Goal: Information Seeking & Learning: Stay updated

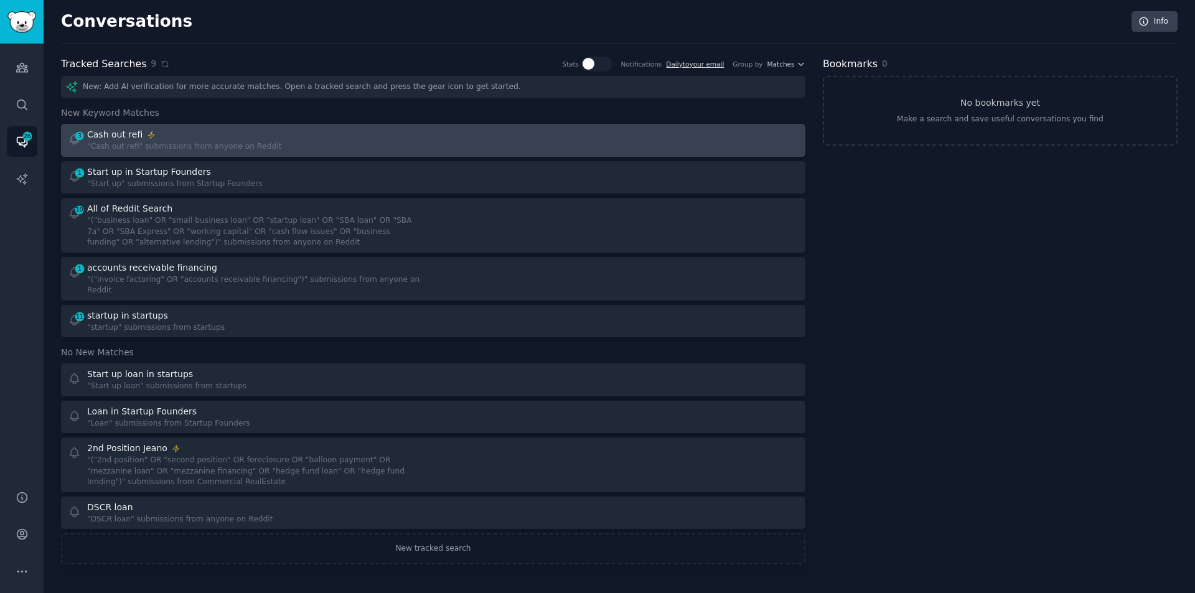
click at [183, 144] on div ""Cash out refi" submissions from anyone on Reddit" at bounding box center [184, 146] width 194 height 11
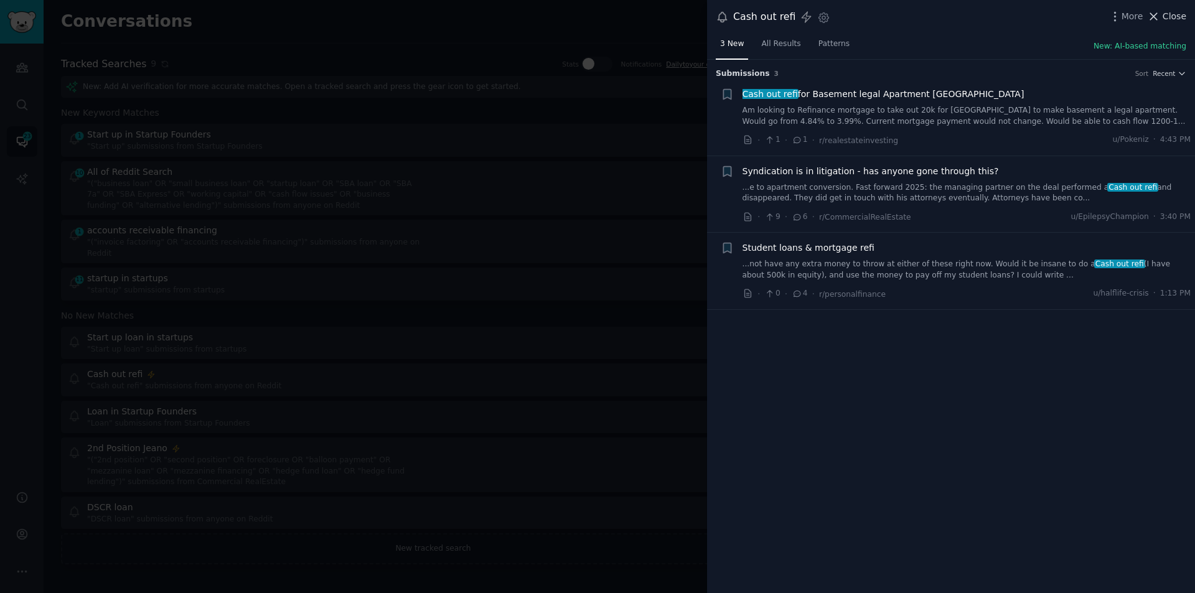
click at [1160, 16] on icon at bounding box center [1153, 16] width 13 height 13
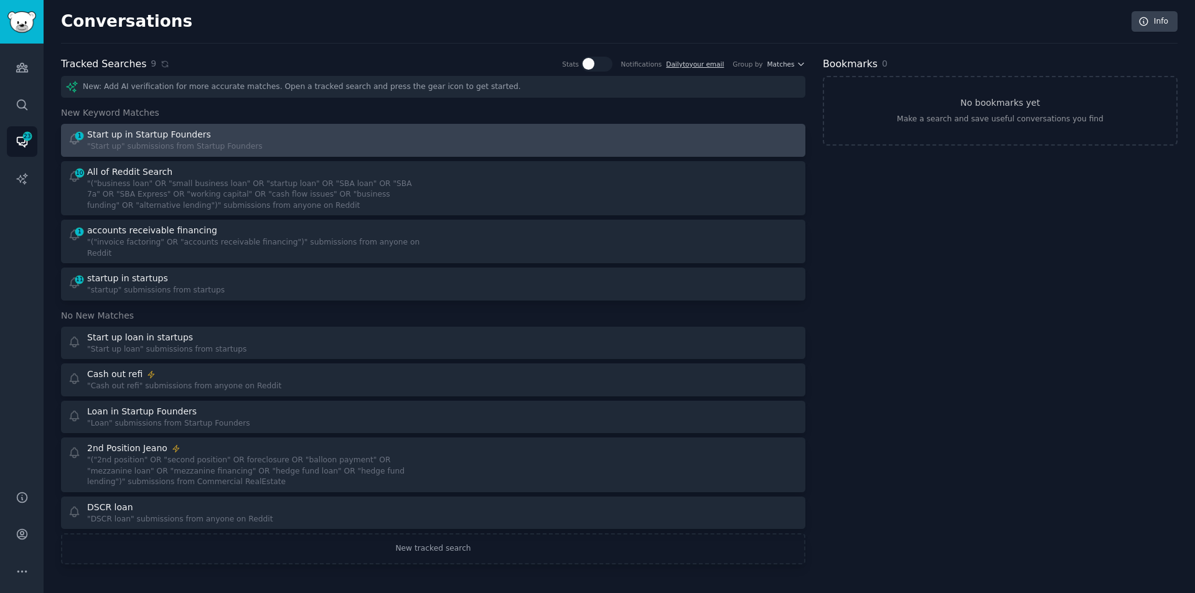
click at [166, 134] on div "Start up in Startup Founders" at bounding box center [149, 134] width 124 height 13
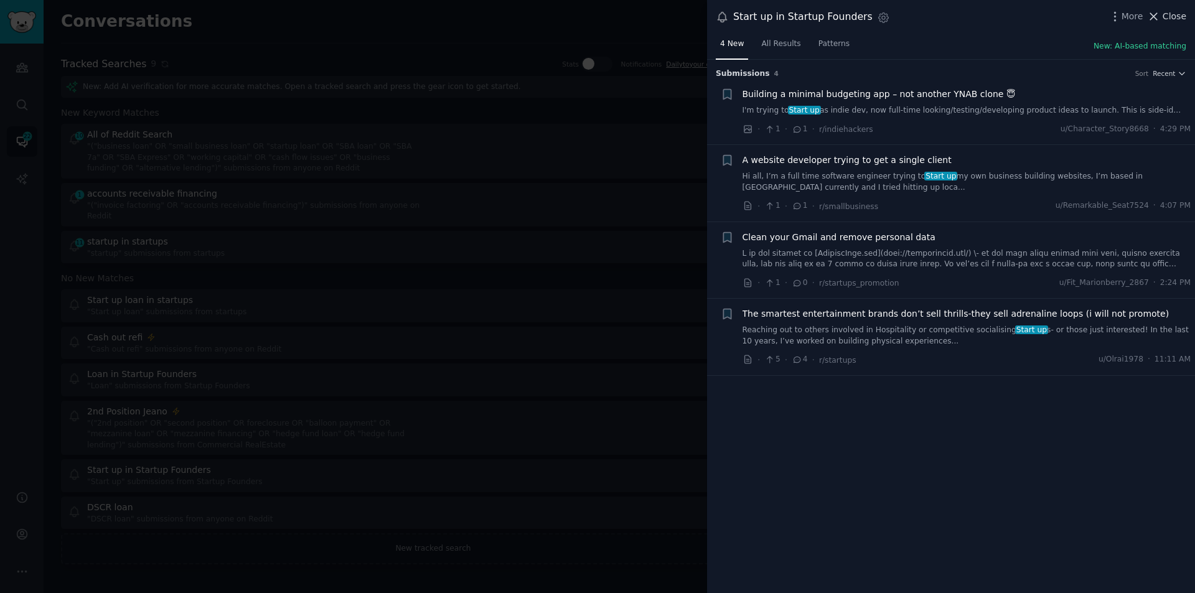
click at [1168, 16] on span "Close" at bounding box center [1175, 16] width 24 height 13
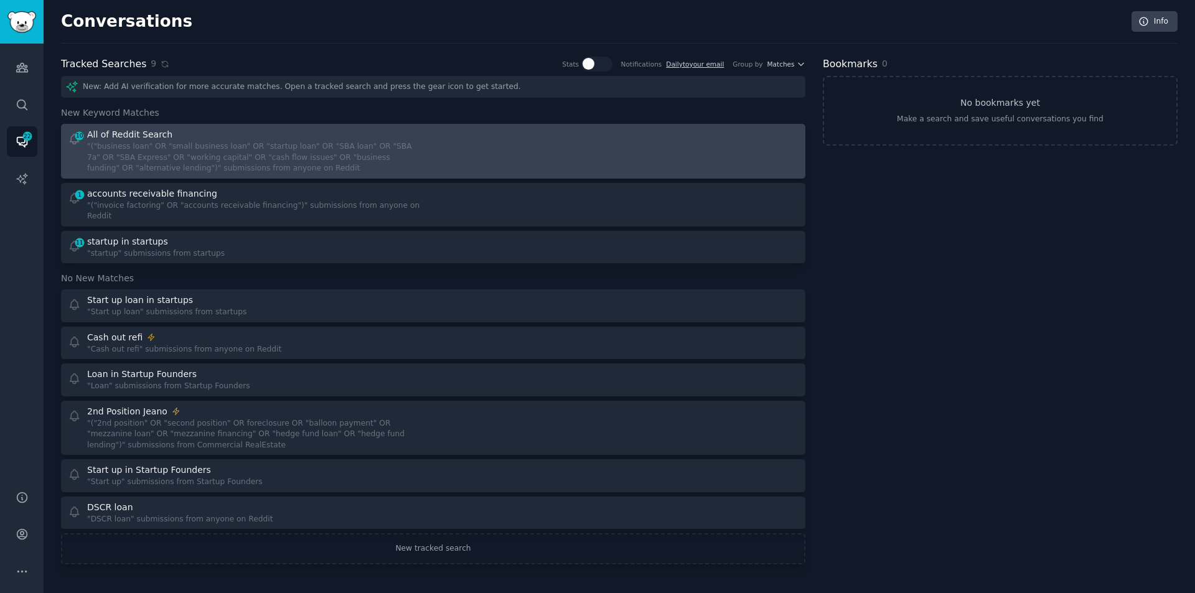
click at [234, 159] on div ""("business loan" OR "small business loan" OR "startup loan" OR "SBA loan" OR "…" at bounding box center [255, 157] width 337 height 33
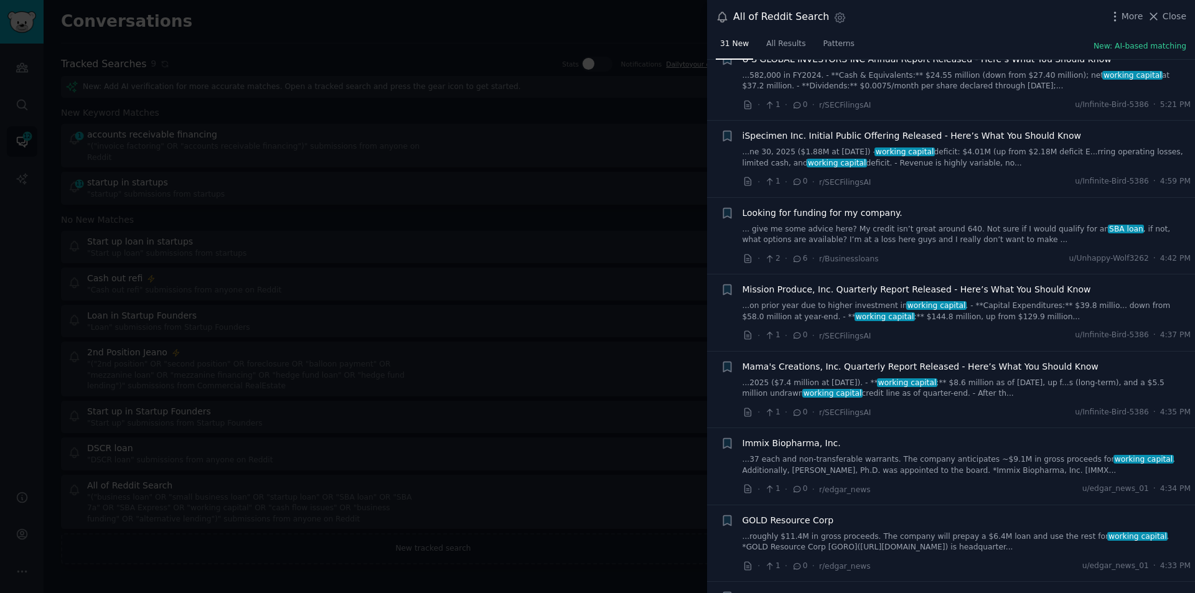
scroll to position [622, 0]
